Goal: Information Seeking & Learning: Learn about a topic

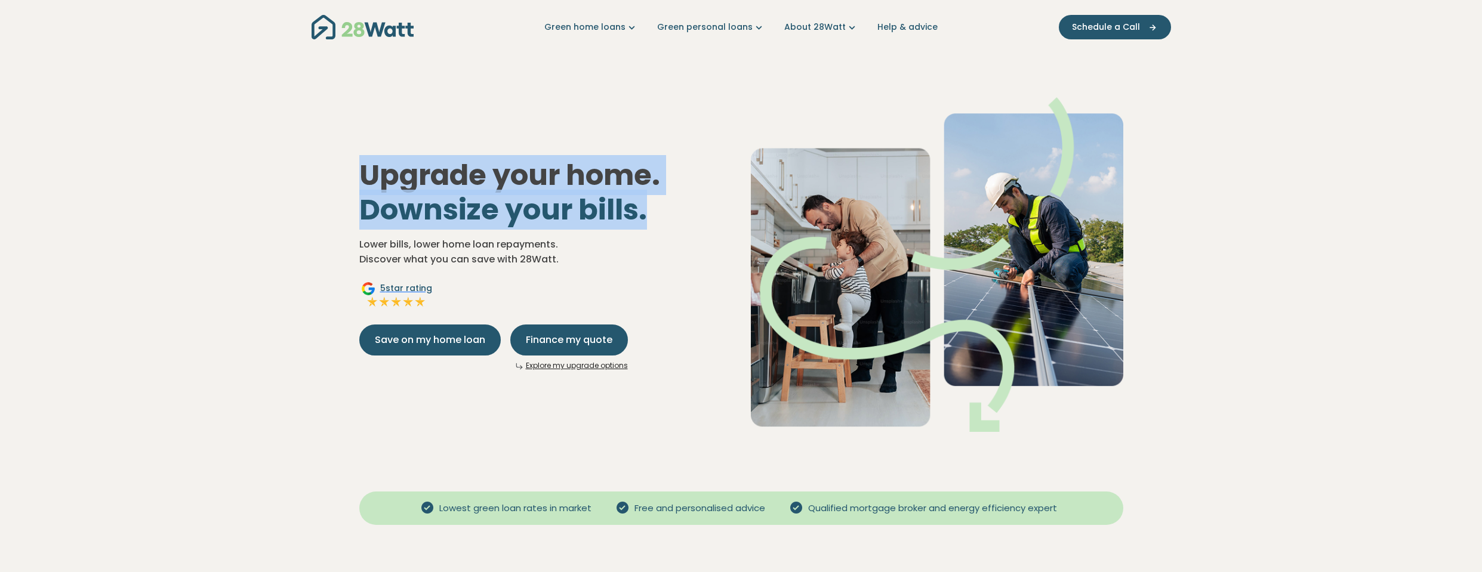
drag, startPoint x: 667, startPoint y: 215, endPoint x: 332, endPoint y: 178, distance: 337.5
click at [332, 178] on div "Upgrade your home. Downsize your bills. Lower bills, lower home loan repayments…" at bounding box center [740, 264] width 835 height 421
drag, startPoint x: 438, startPoint y: 200, endPoint x: 648, endPoint y: 249, distance: 215.7
click at [648, 249] on div "Upgrade your home. Downsize your bills. Lower bills, lower home loan repayments…" at bounding box center [740, 264] width 835 height 421
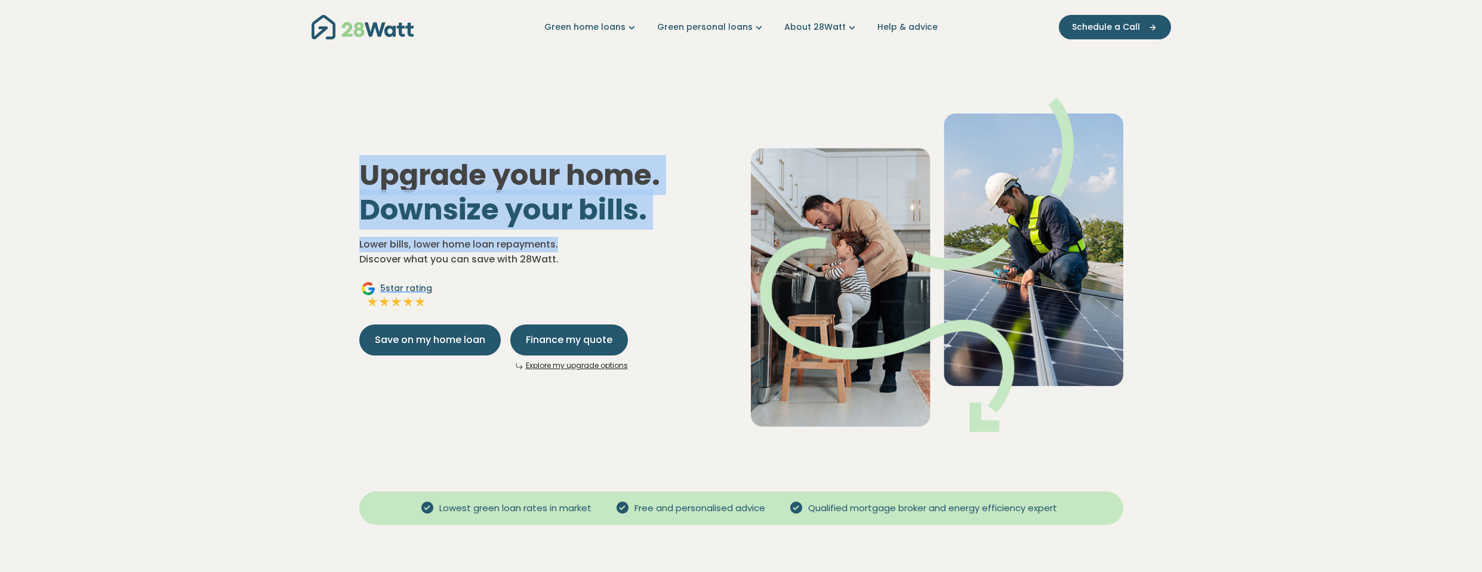
click at [666, 238] on p "Lower bills, lower home loan repayments. Discover what you can save with 28Watt." at bounding box center [545, 252] width 372 height 30
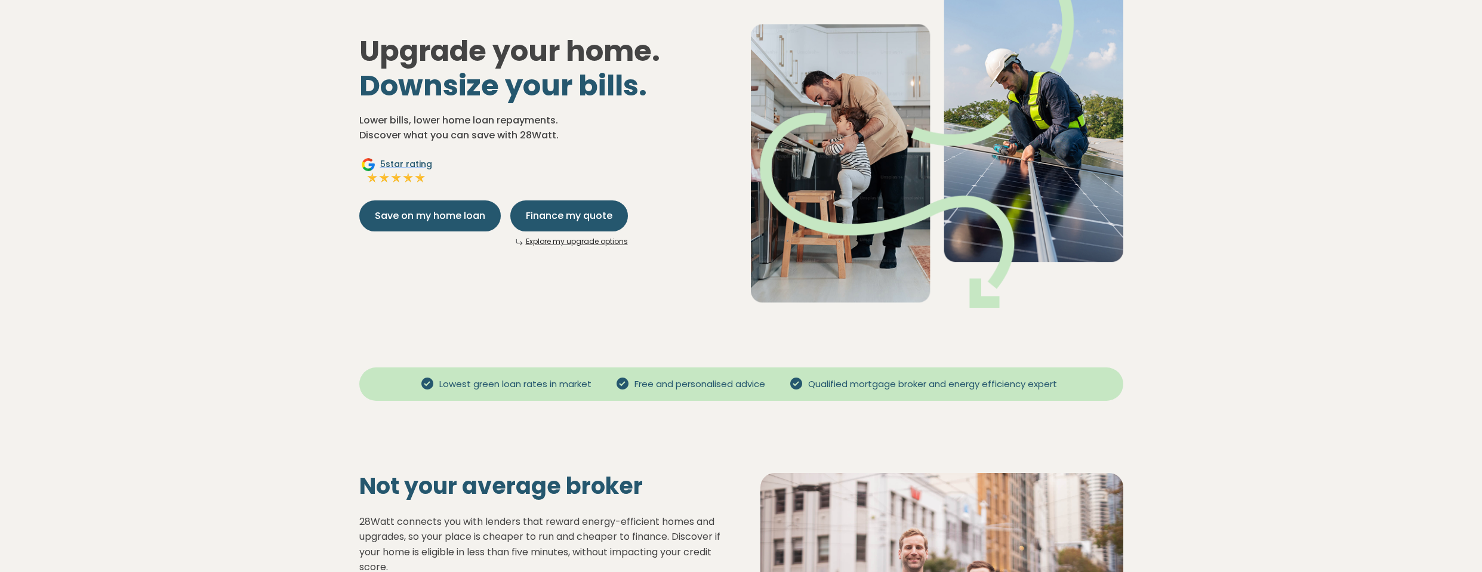
scroll to position [239, 0]
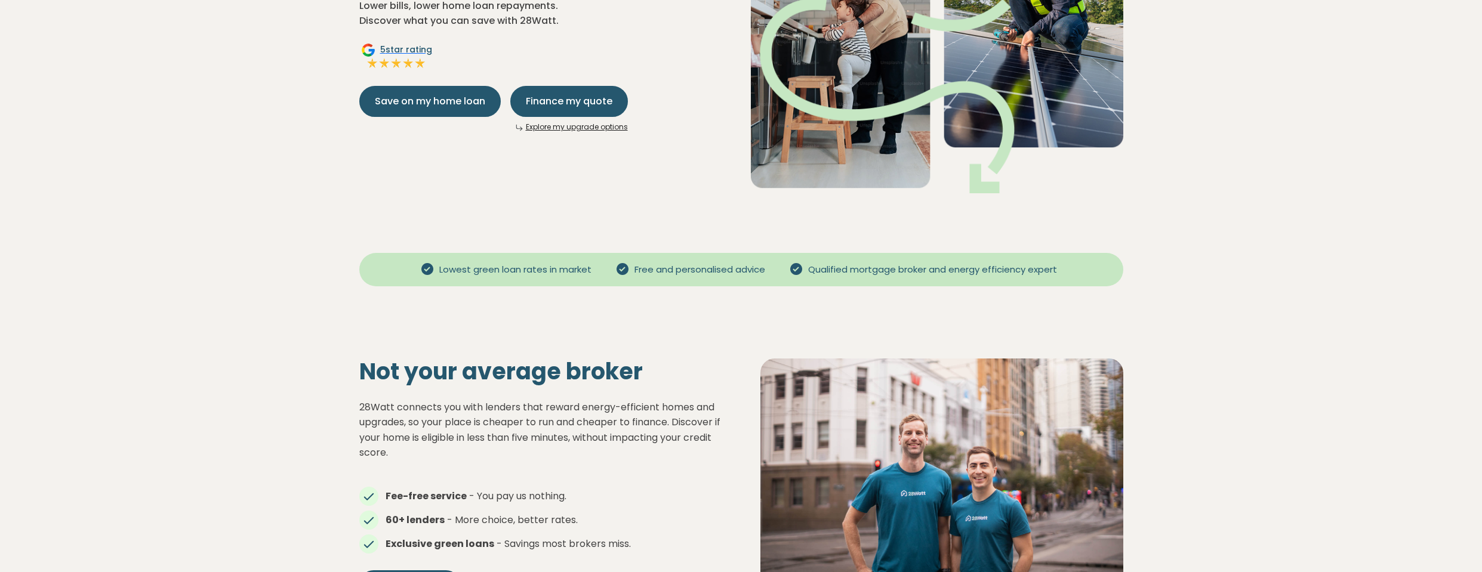
drag, startPoint x: 444, startPoint y: 276, endPoint x: 443, endPoint y: 270, distance: 6.0
click at [443, 274] on span "Lowest green loan rates in market" at bounding box center [515, 270] width 162 height 14
drag, startPoint x: 434, startPoint y: 269, endPoint x: 603, endPoint y: 298, distance: 172.0
click at [603, 298] on div "Lowest green loan rates in market Free and personalised advice Qualified mortga…" at bounding box center [740, 273] width 835 height 74
click at [597, 270] on div "Lowest green loan rates in market" at bounding box center [508, 270] width 195 height 14
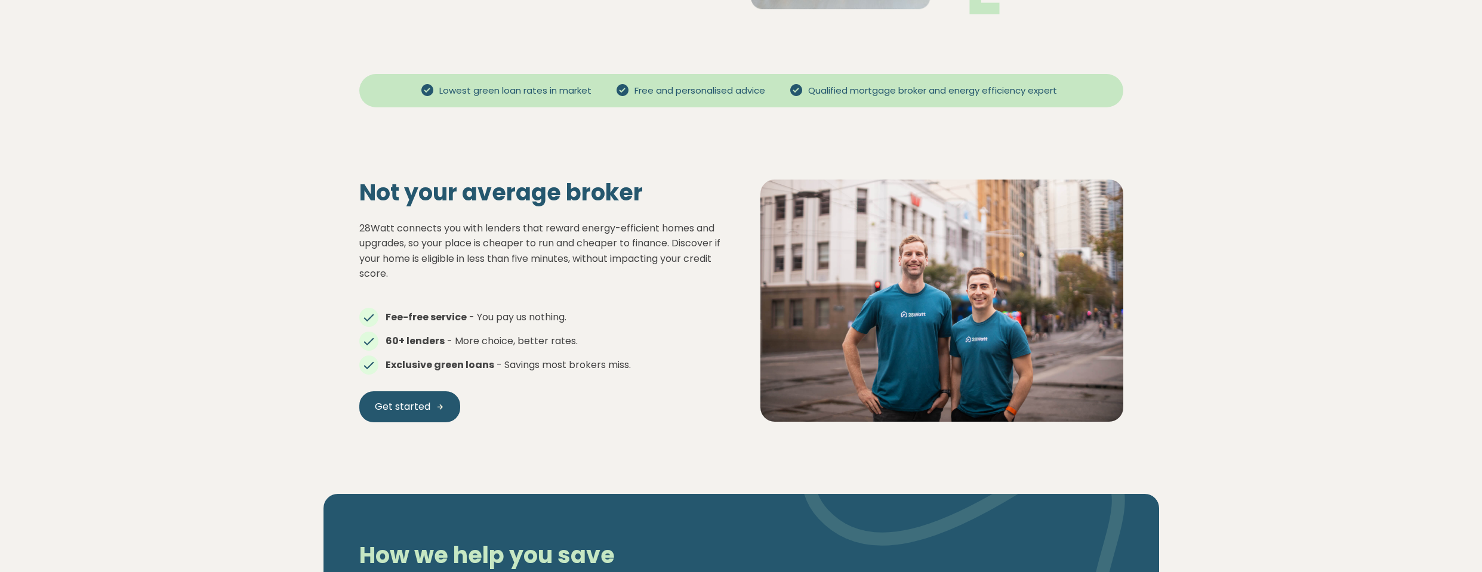
scroll to position [477, 0]
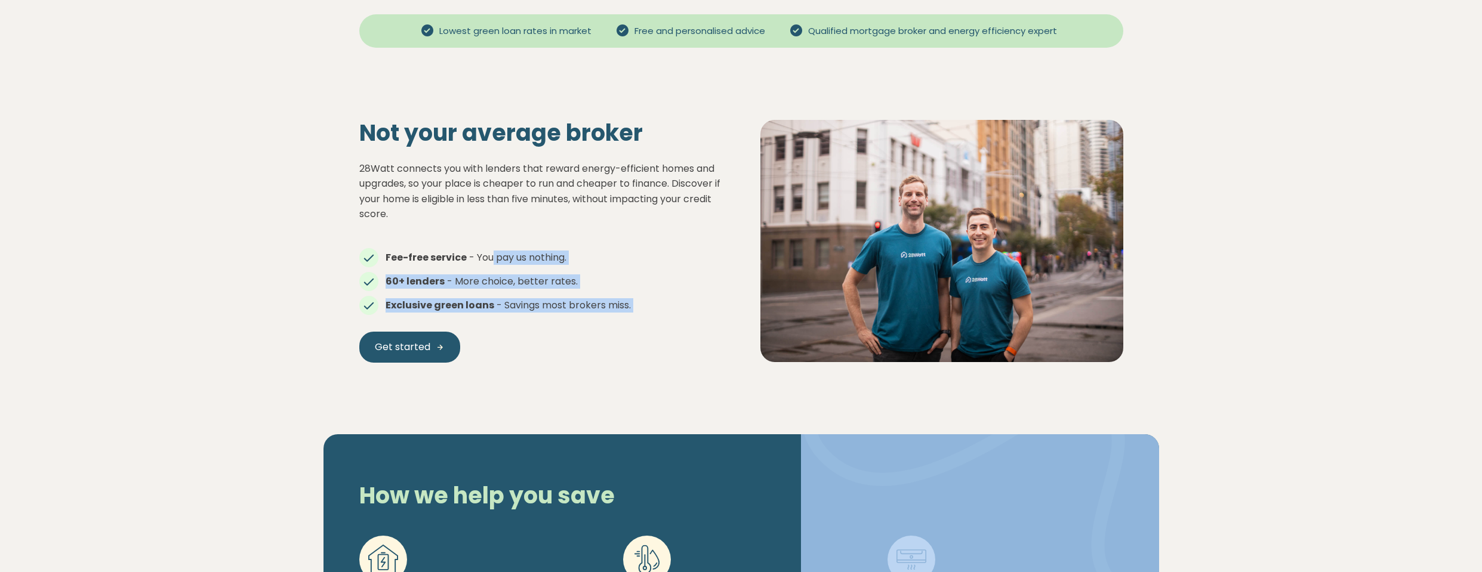
drag, startPoint x: 676, startPoint y: 323, endPoint x: 485, endPoint y: 238, distance: 209.4
click at [485, 238] on div "Not your average broker 28Watt connects you with lenders that reward energy-eff…" at bounding box center [540, 240] width 401 height 243
drag, startPoint x: 471, startPoint y: 216, endPoint x: 704, endPoint y: 312, distance: 251.6
click at [704, 312] on div "28Watt connects you with lenders that reward energy-efficient homes and upgrade…" at bounding box center [540, 237] width 363 height 152
click at [652, 307] on li "Exclusive green loans - Savings most brokers miss." at bounding box center [540, 305] width 363 height 14
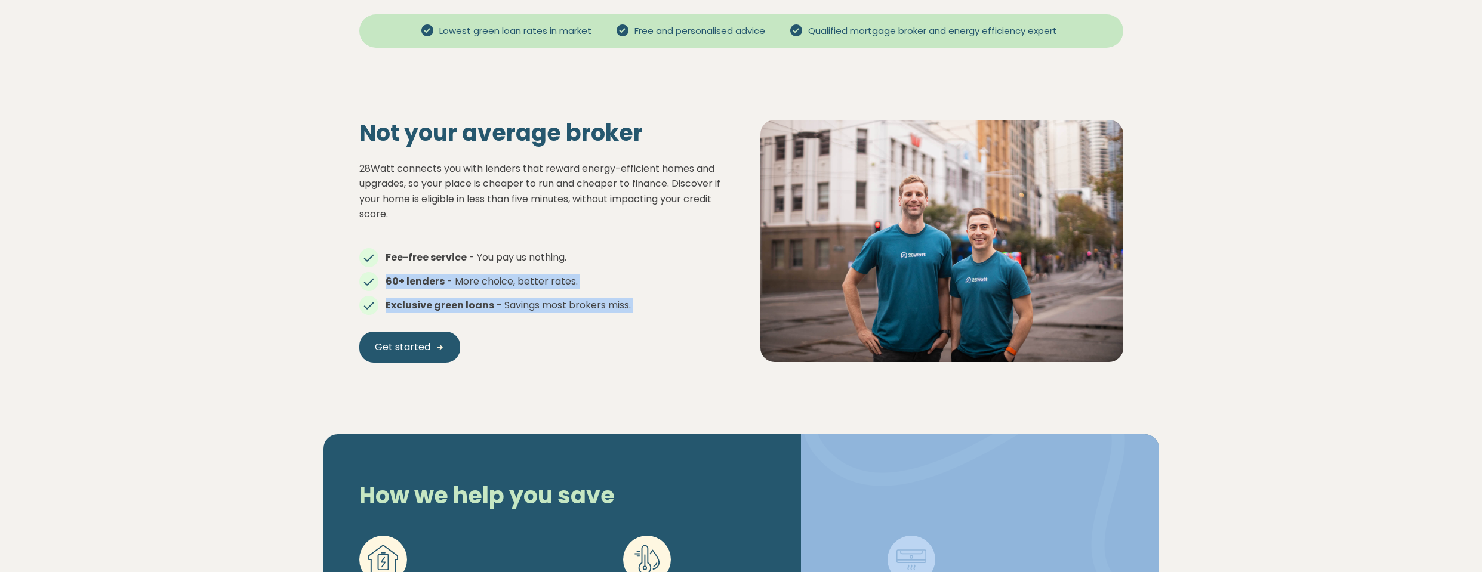
drag, startPoint x: 625, startPoint y: 273, endPoint x: 594, endPoint y: 228, distance: 54.5
click at [594, 228] on div "28Watt connects you with lenders that reward energy-efficient homes and upgrade…" at bounding box center [540, 237] width 363 height 152
drag, startPoint x: 566, startPoint y: 211, endPoint x: 673, endPoint y: 303, distance: 140.9
click at [673, 303] on div "28Watt connects you with lenders that reward energy-efficient homes and upgrade…" at bounding box center [540, 237] width 363 height 152
click at [673, 303] on li "Exclusive green loans - Savings most brokers miss." at bounding box center [540, 305] width 363 height 14
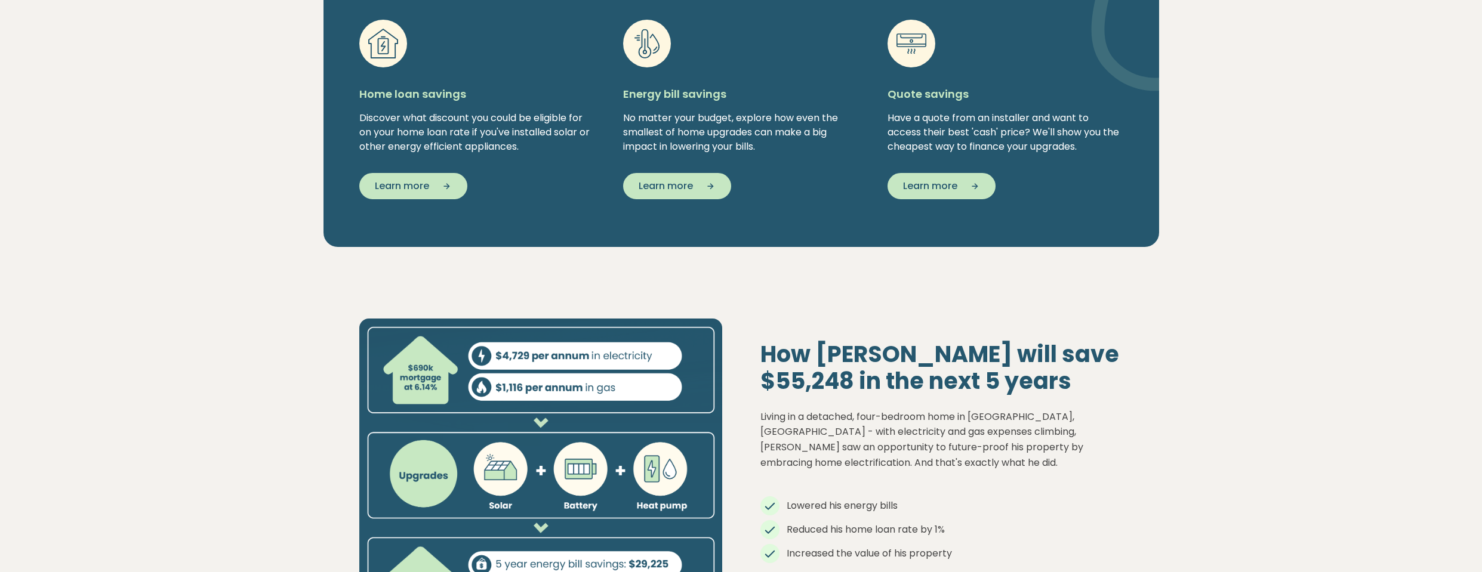
scroll to position [1074, 0]
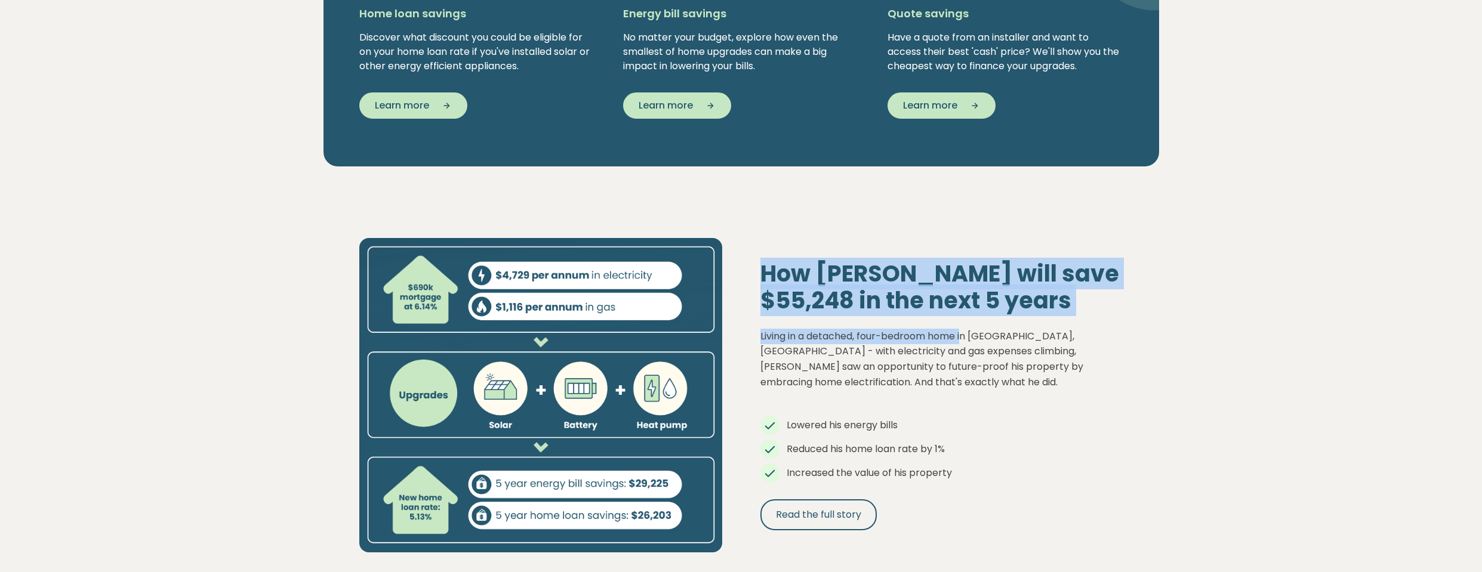
drag, startPoint x: 754, startPoint y: 283, endPoint x: 966, endPoint y: 323, distance: 215.7
click at [966, 323] on div "How [PERSON_NAME] will save $55,248 in the next 5 years Living in a detached, f…" at bounding box center [941, 395] width 401 height 271
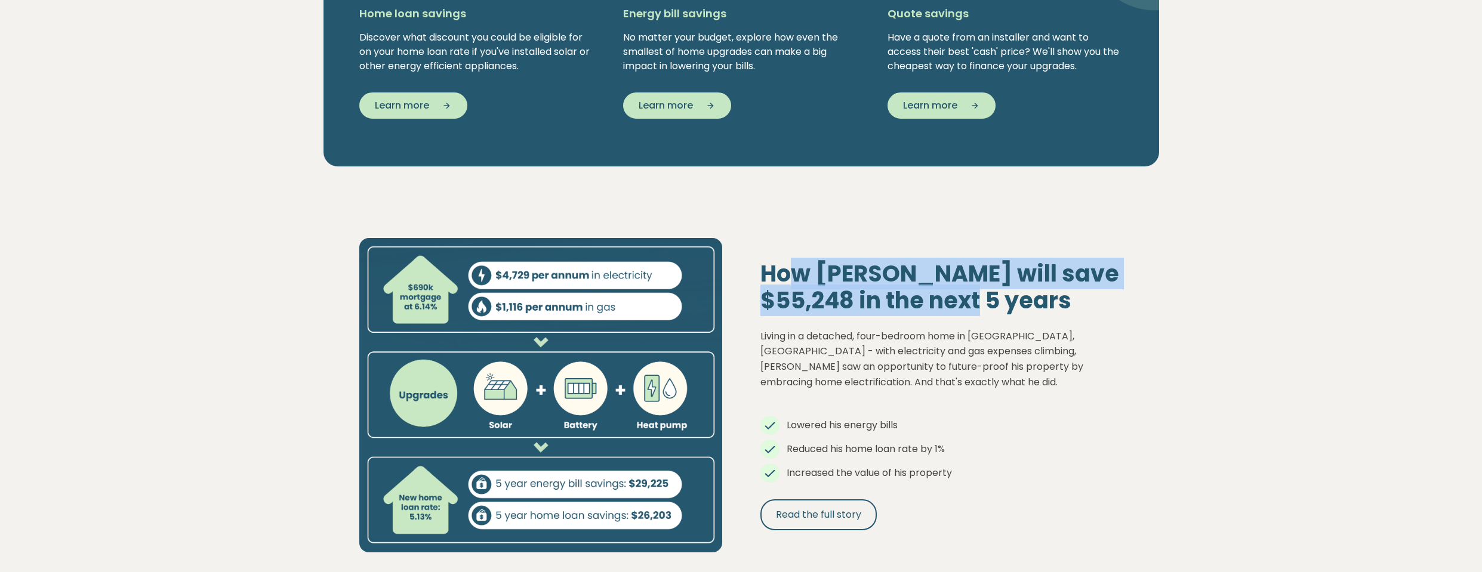
drag, startPoint x: 978, startPoint y: 307, endPoint x: 798, endPoint y: 267, distance: 184.0
click at [798, 267] on h2 "How [PERSON_NAME] will save $55,248 in the next 5 years" at bounding box center [941, 287] width 363 height 54
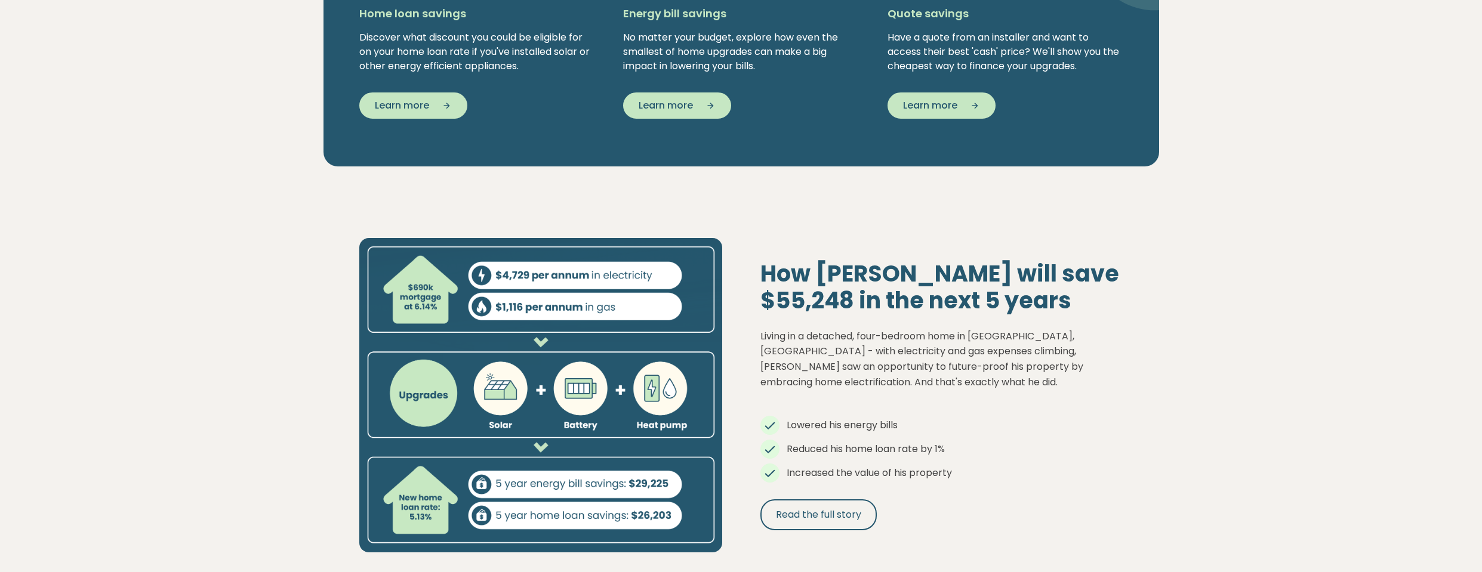
click at [753, 267] on div "How [PERSON_NAME] will save $55,248 in the next 5 years Living in a detached, f…" at bounding box center [941, 395] width 401 height 271
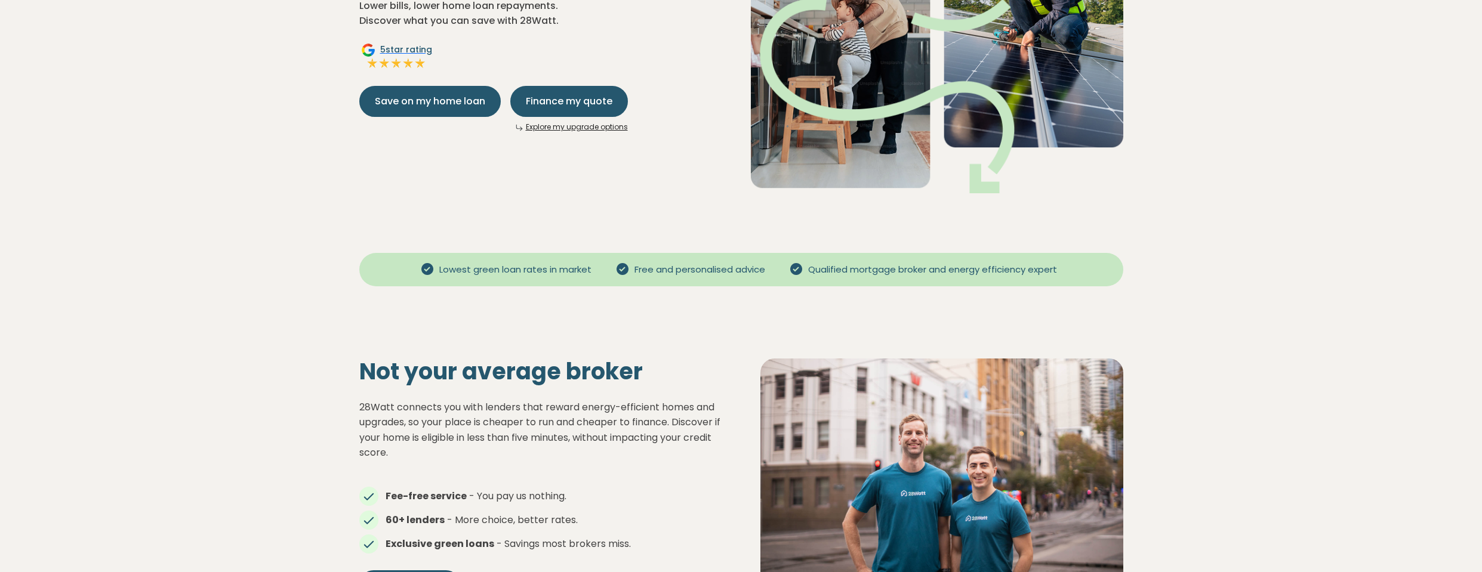
scroll to position [0, 0]
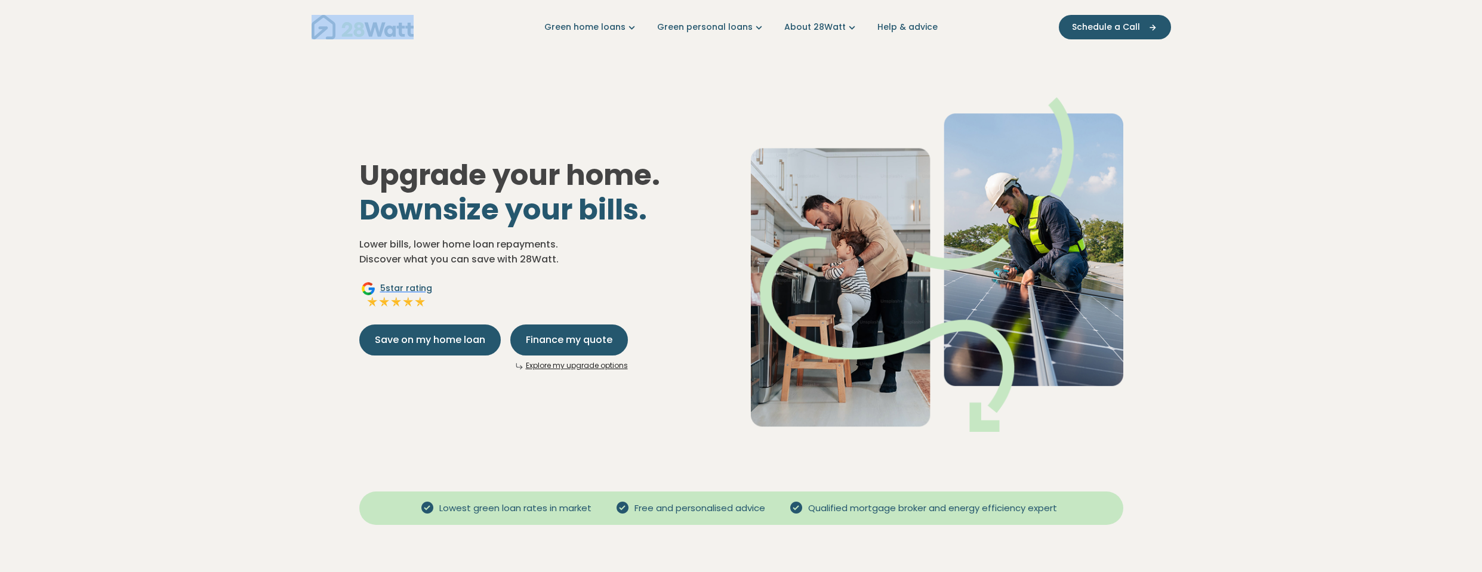
drag, startPoint x: 292, startPoint y: 22, endPoint x: 484, endPoint y: 25, distance: 192.2
click at [484, 25] on header "Green home loans Get started Learn more Use case Products Green personal loans …" at bounding box center [741, 27] width 1482 height 54
click at [674, 132] on div "Upgrade your home. Downsize your bills. Lower bills, lower home loan repayments…" at bounding box center [741, 255] width 783 height 392
drag, startPoint x: 366, startPoint y: 127, endPoint x: 688, endPoint y: 272, distance: 353.6
click at [688, 272] on div "Upgrade your home. Downsize your bills. Lower bills, lower home loan repayments…" at bounding box center [741, 255] width 783 height 392
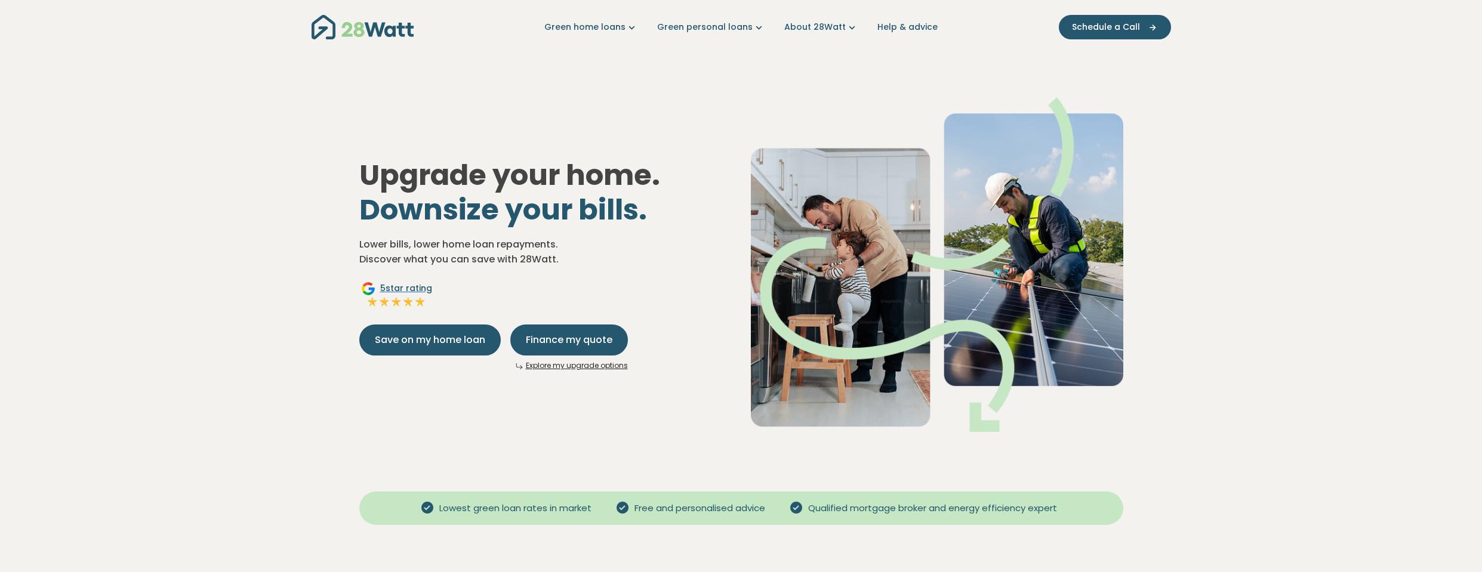
click at [673, 292] on div "5 star rating" at bounding box center [545, 296] width 372 height 29
